Goal: Task Accomplishment & Management: Use online tool/utility

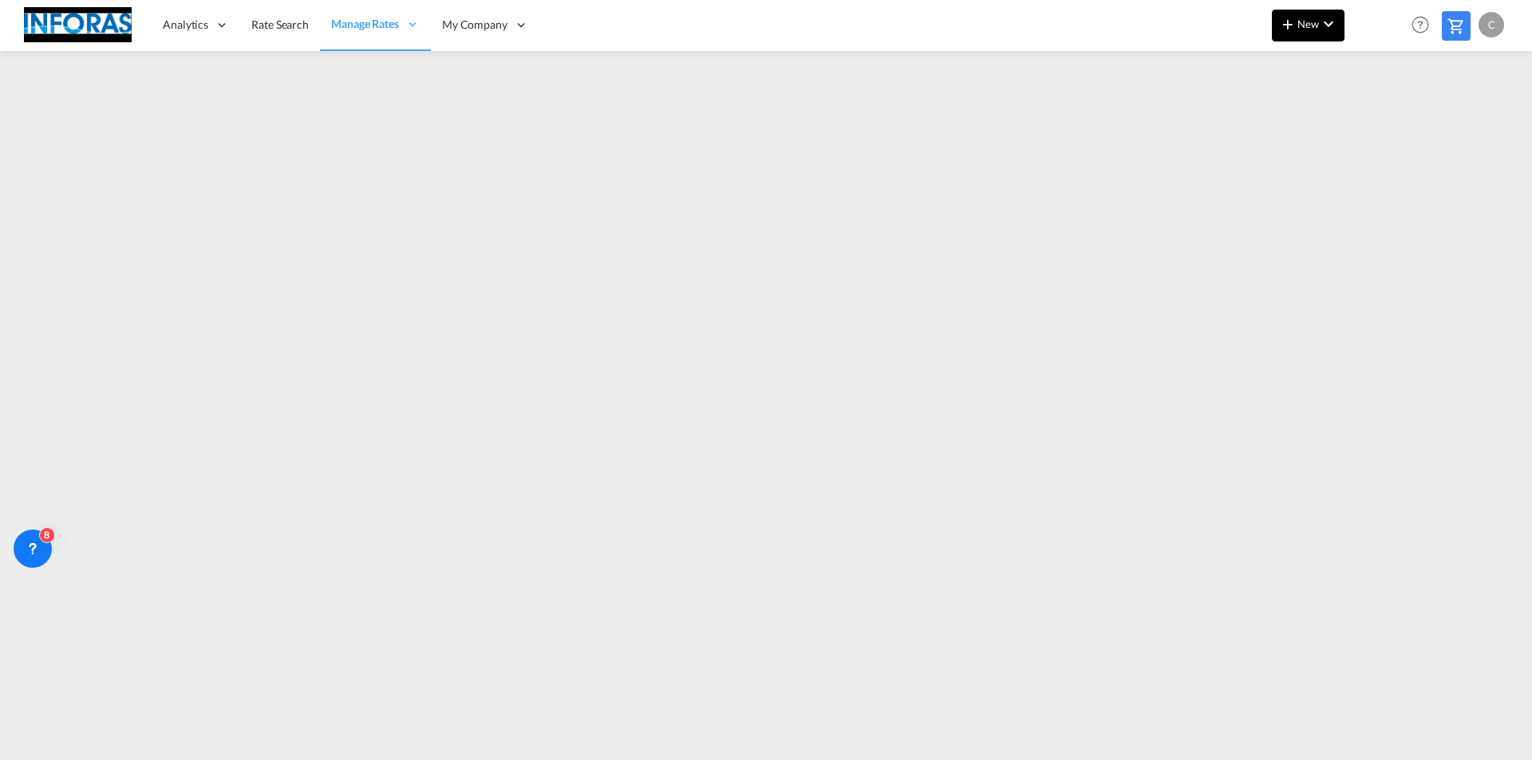
click at [1292, 28] on md-icon "icon-plus 400-fg" at bounding box center [1287, 23] width 19 height 19
click at [1382, 123] on span "Ratesheet" at bounding box center [1374, 120] width 18 height 32
click at [1303, 26] on span "New" at bounding box center [1308, 24] width 60 height 13
click at [1311, 30] on span "New" at bounding box center [1308, 24] width 60 height 13
click at [1382, 121] on span "Ratesheet" at bounding box center [1374, 120] width 18 height 32
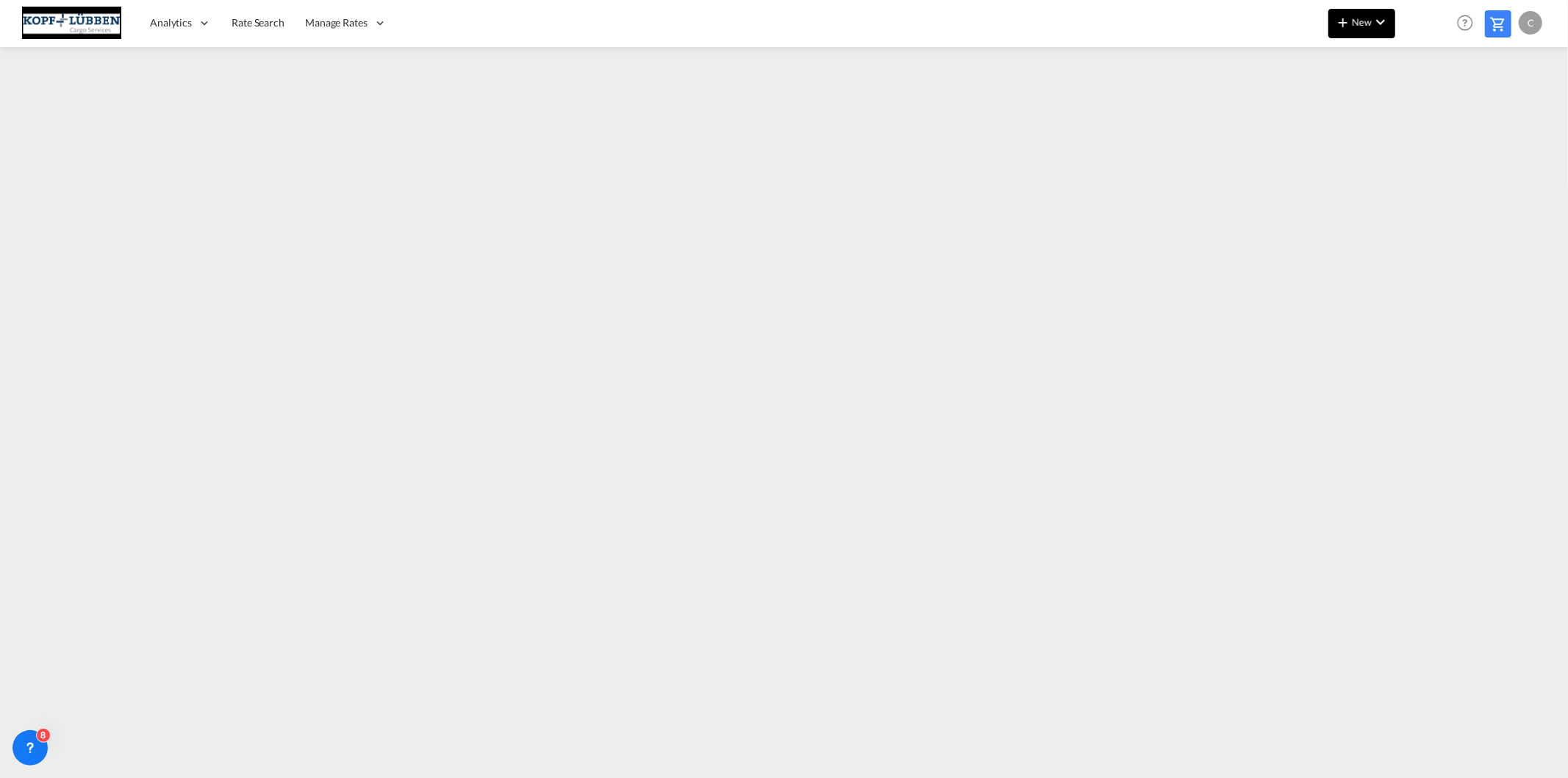
click at [1372, 20] on md-icon "icon-chevron-down" at bounding box center [1380, 21] width 18 height 18
click at [1423, 107] on span "Ratesheet" at bounding box center [1423, 111] width 17 height 29
click at [1373, 30] on md-icon "icon-chevron-down" at bounding box center [1380, 21] width 18 height 18
click at [1431, 111] on span "Ratesheet" at bounding box center [1423, 111] width 17 height 29
click at [1365, 18] on span "New" at bounding box center [1362, 22] width 55 height 12
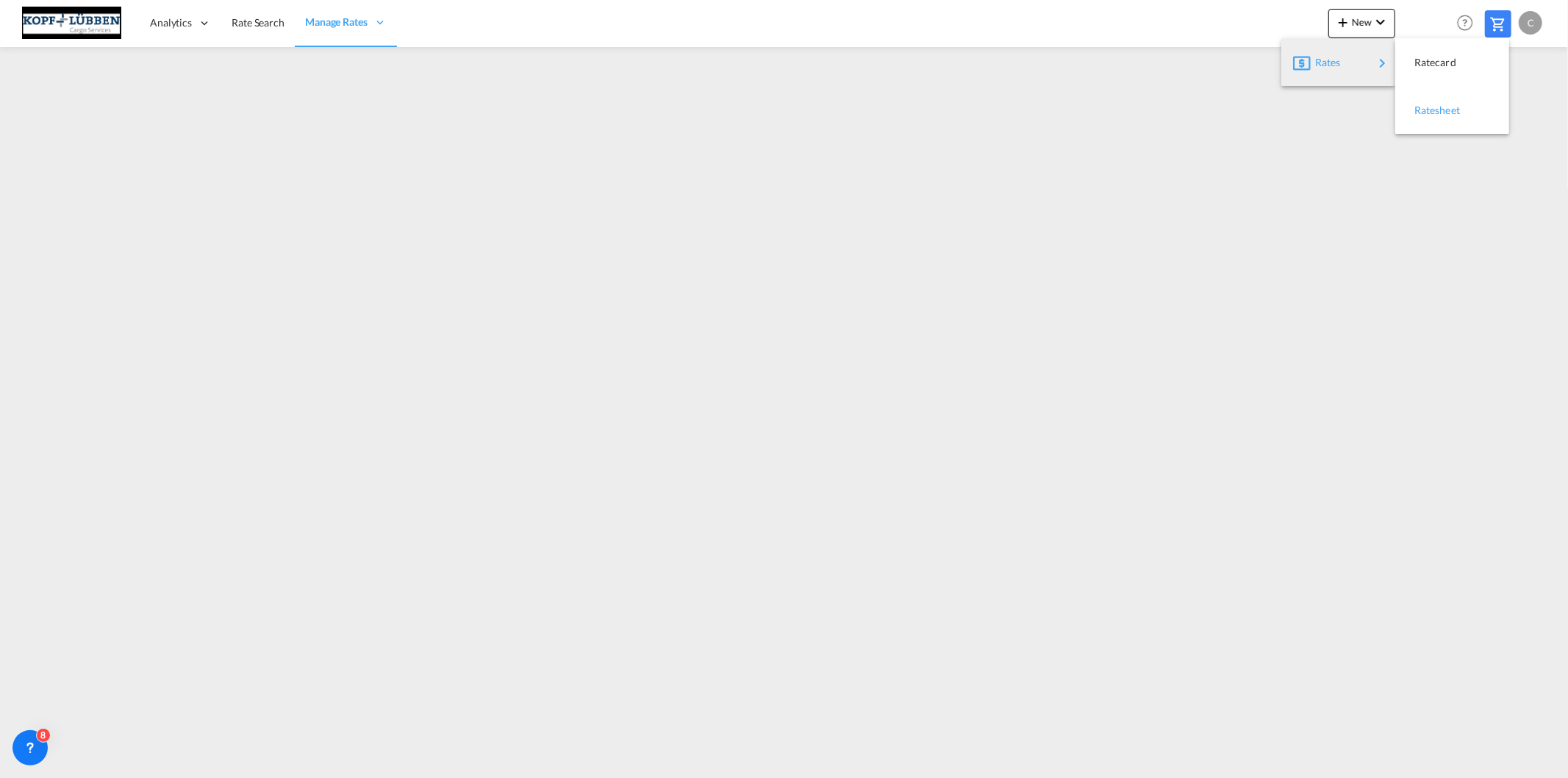
click at [1421, 112] on span "Ratesheet" at bounding box center [1423, 111] width 17 height 29
